Goal: Task Accomplishment & Management: Complete application form

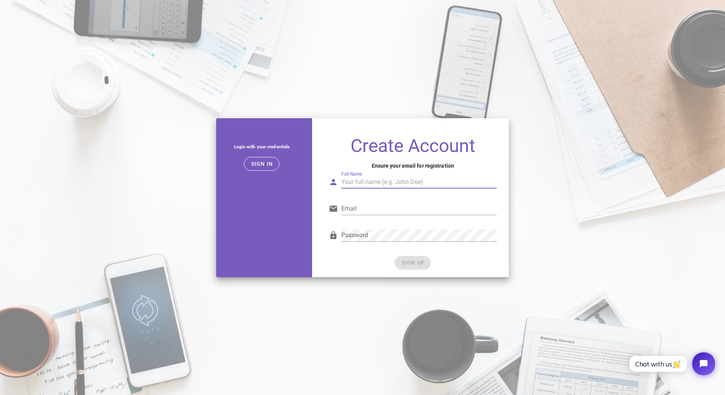
click at [376, 181] on input "Full Name" at bounding box center [418, 182] width 155 height 12
type input "Alexander Cifuentes Sanchez"
click at [369, 205] on input "Email" at bounding box center [418, 209] width 155 height 12
type input "acifuentess@ucompensar.edu.co"
click at [354, 262] on div "SIGN UP" at bounding box center [413, 263] width 168 height 14
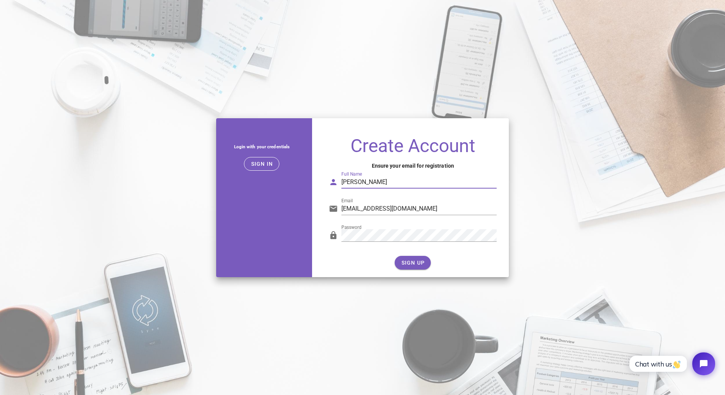
click at [358, 182] on input "Alexander Cifuentes Sanchez" at bounding box center [418, 182] width 155 height 12
click at [348, 209] on input "acifuentess@ucompensar.edu.co" at bounding box center [418, 209] width 155 height 12
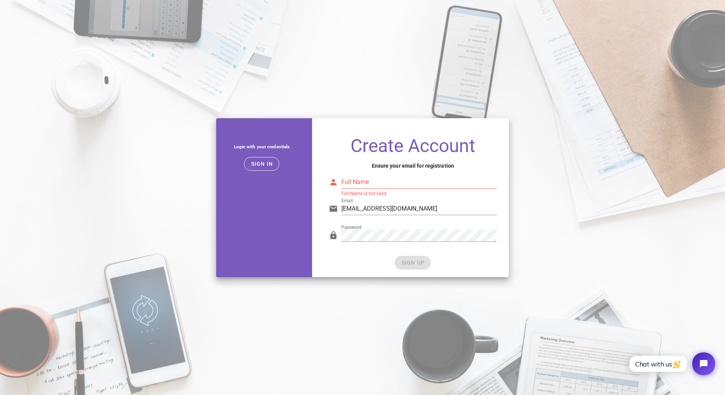
click at [372, 173] on div "Full Name Full Name is not valid." at bounding box center [413, 184] width 168 height 25
click at [371, 182] on input "Full Name" at bounding box center [418, 182] width 155 height 12
paste input "acifuentess"
click at [378, 261] on div "SIGN UP" at bounding box center [413, 263] width 168 height 14
click at [391, 187] on input "acifuentess" at bounding box center [418, 182] width 155 height 12
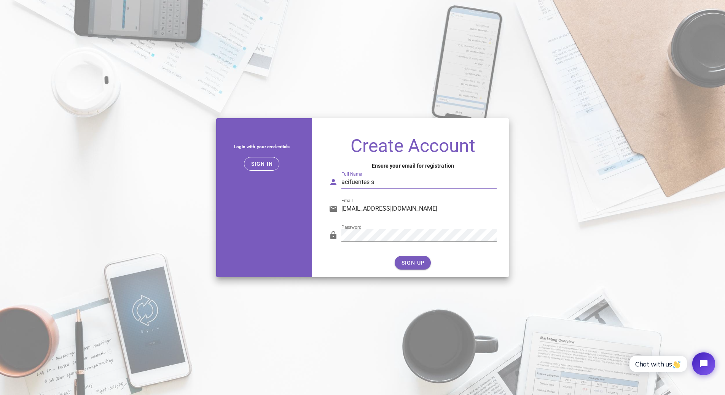
type input "acifuentes s"
click at [349, 260] on div "SIGN UP" at bounding box center [413, 263] width 168 height 14
click at [420, 261] on span "SIGN UP" at bounding box center [413, 263] width 24 height 6
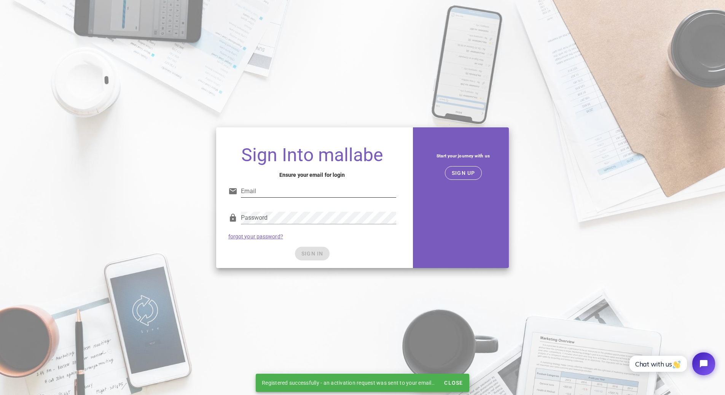
click at [251, 198] on div "Email" at bounding box center [318, 195] width 155 height 21
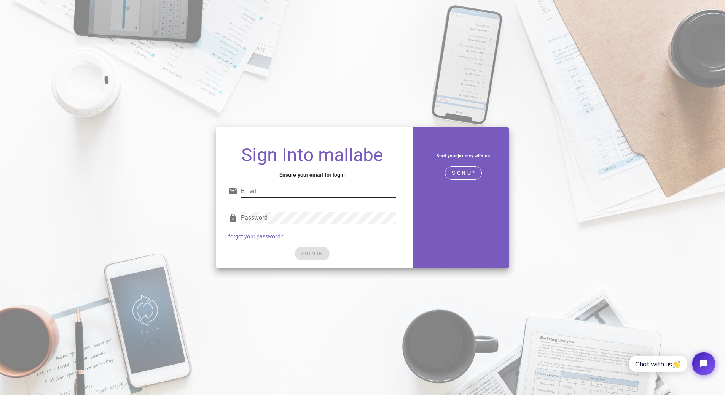
click at [260, 193] on input "Email" at bounding box center [318, 191] width 155 height 12
type input "acifuentess@ucompensar.edu.co"
click at [371, 237] on div "Password forgot your password?" at bounding box center [312, 226] width 177 height 40
click at [306, 257] on button "SIGN IN" at bounding box center [312, 254] width 35 height 14
click at [315, 255] on span "SIGN IN" at bounding box center [312, 254] width 22 height 6
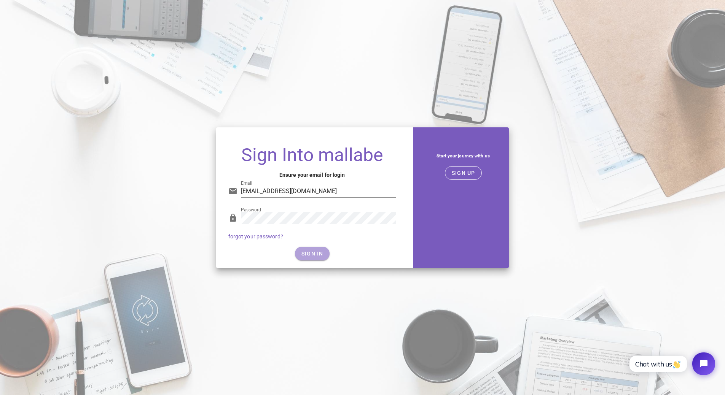
click at [313, 253] on span "SIGN IN" at bounding box center [312, 254] width 22 height 6
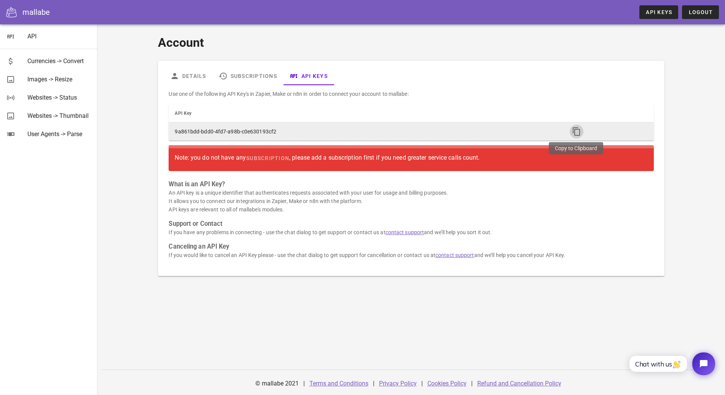
click at [575, 132] on icon "button" at bounding box center [576, 131] width 9 height 9
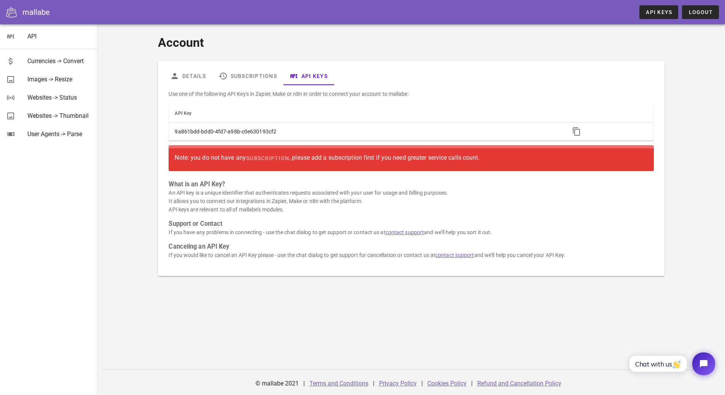
click at [14, 14] on icon at bounding box center [11, 12] width 11 height 11
click at [15, 38] on link "API" at bounding box center [48, 36] width 97 height 18
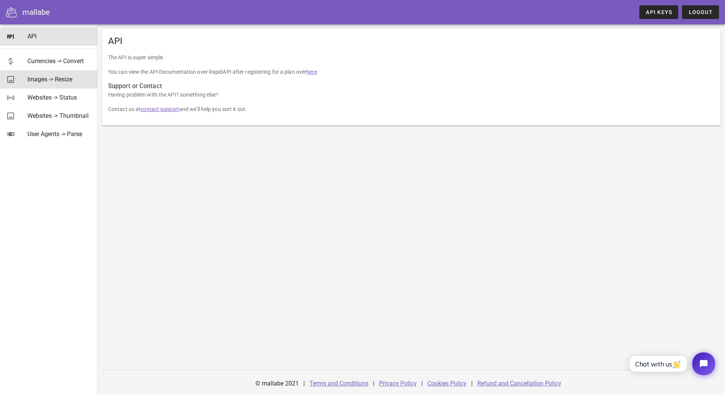
click at [55, 79] on div "Images -> Resize" at bounding box center [59, 79] width 64 height 7
